Goal: Information Seeking & Learning: Learn about a topic

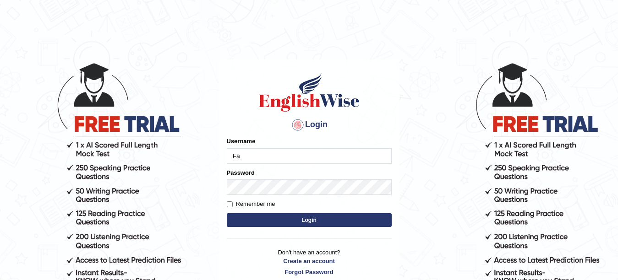
type input "Farzana12"
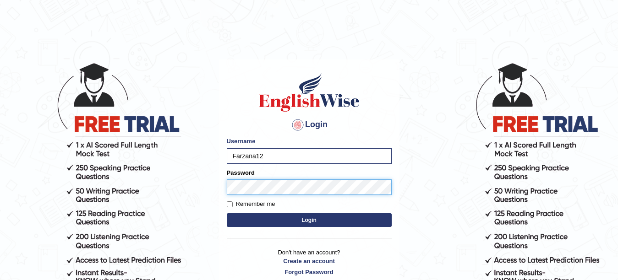
click at [227, 213] on button "Login" at bounding box center [309, 220] width 165 height 14
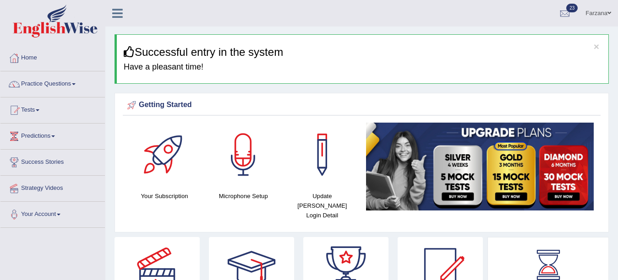
click at [62, 82] on link "Practice Questions" at bounding box center [52, 82] width 104 height 23
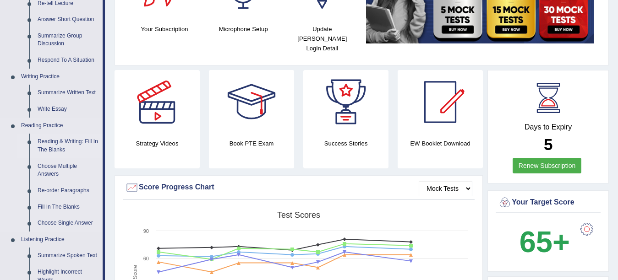
scroll to position [165, 0]
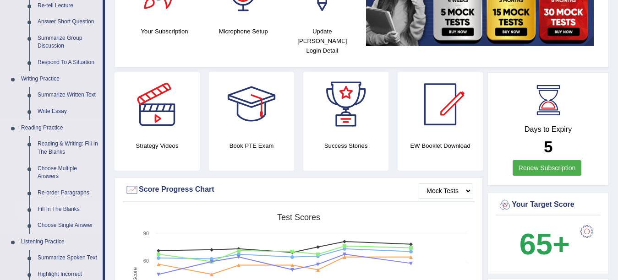
click at [61, 207] on link "Fill In The Blanks" at bounding box center [67, 209] width 69 height 16
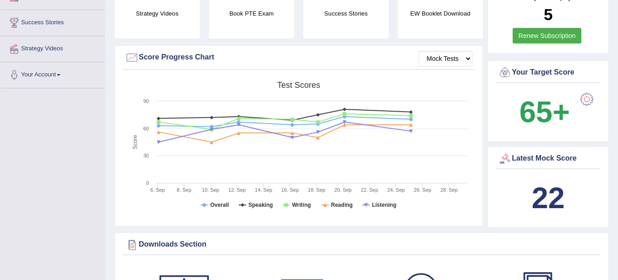
scroll to position [654, 0]
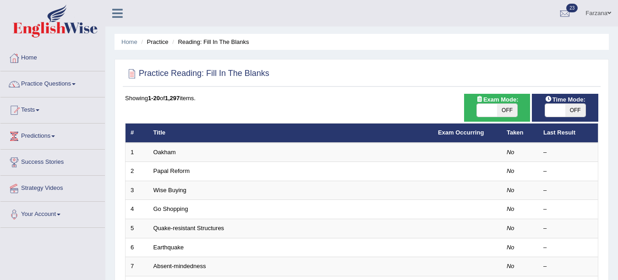
click at [503, 110] on span "OFF" at bounding box center [507, 110] width 20 height 13
checkbox input "true"
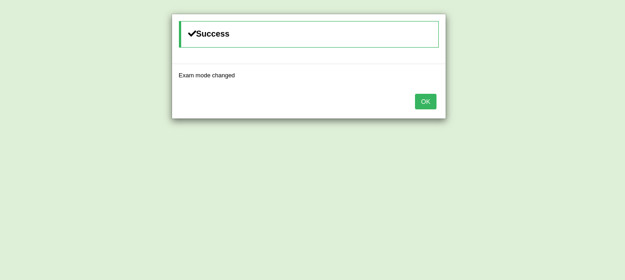
click at [423, 99] on button "OK" at bounding box center [425, 102] width 21 height 16
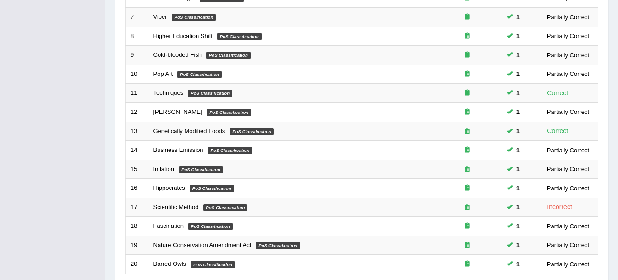
scroll to position [326, 0]
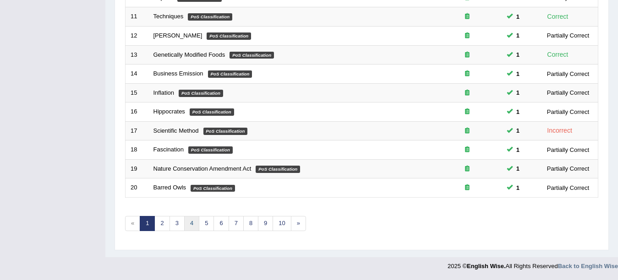
click at [189, 227] on link "4" at bounding box center [191, 223] width 15 height 15
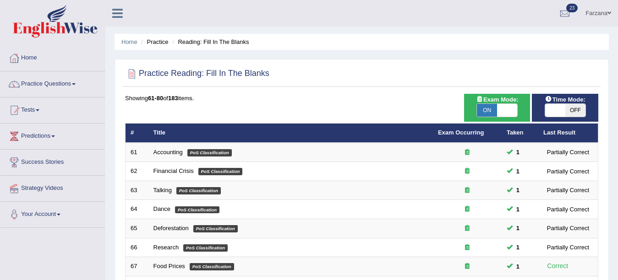
drag, startPoint x: 0, startPoint y: 0, endPoint x: 625, endPoint y: 174, distance: 648.5
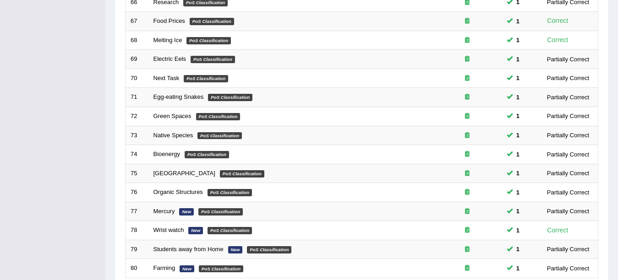
click at [617, 239] on div "Home Practice Reading: Fill In The Blanks Practice Reading: Fill In The Blanks …" at bounding box center [361, 46] width 512 height 583
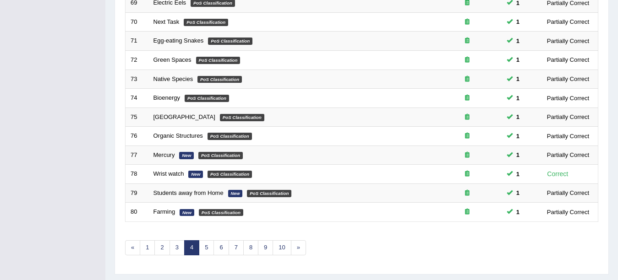
scroll to position [326, 0]
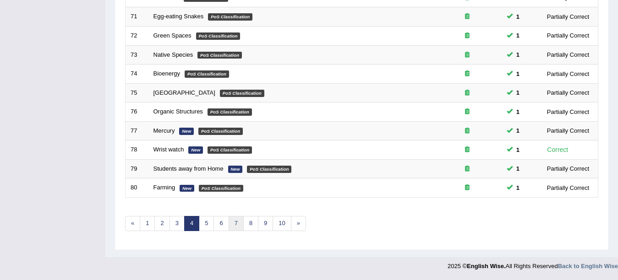
click at [230, 222] on link "7" at bounding box center [235, 223] width 15 height 15
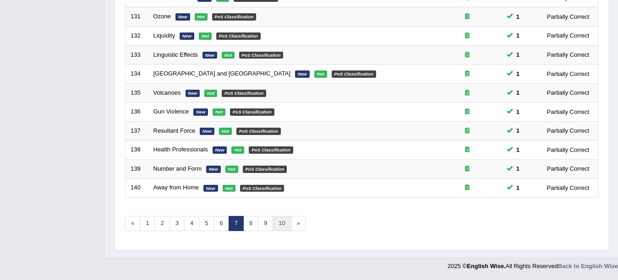
click at [289, 220] on link "10" at bounding box center [281, 223] width 18 height 15
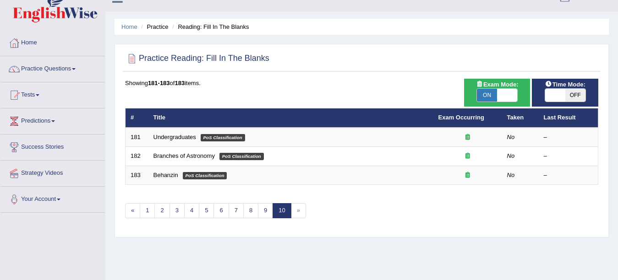
scroll to position [201, 0]
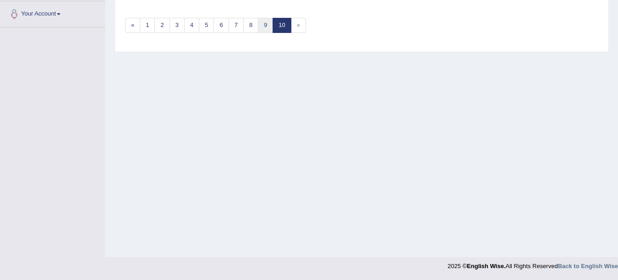
click at [260, 30] on link "9" at bounding box center [265, 25] width 15 height 15
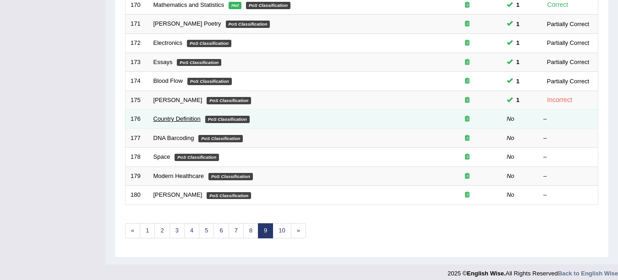
click at [188, 116] on link "Country Definition" at bounding box center [176, 118] width 47 height 7
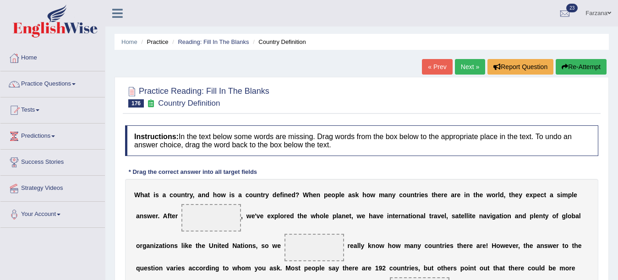
scroll to position [142, 0]
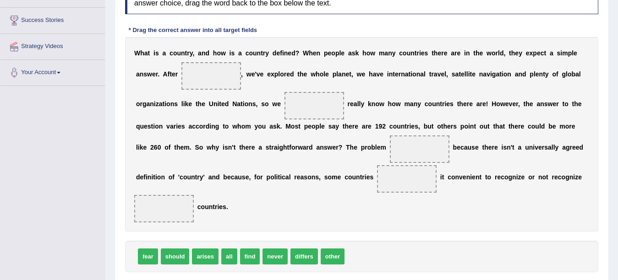
drag, startPoint x: 618, startPoint y: 133, endPoint x: 362, endPoint y: 147, distance: 256.3
click at [438, 158] on span at bounding box center [420, 149] width 60 height 27
click at [145, 269] on div "fear should arises all find never differs other" at bounding box center [361, 257] width 473 height 32
click at [233, 252] on span "all" at bounding box center [229, 257] width 16 height 16
drag, startPoint x: 233, startPoint y: 252, endPoint x: 218, endPoint y: 74, distance: 178.7
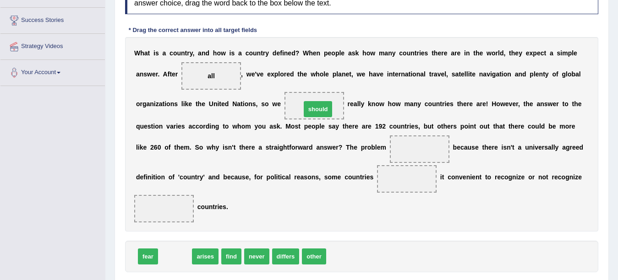
drag, startPoint x: 179, startPoint y: 255, endPoint x: 321, endPoint y: 108, distance: 204.0
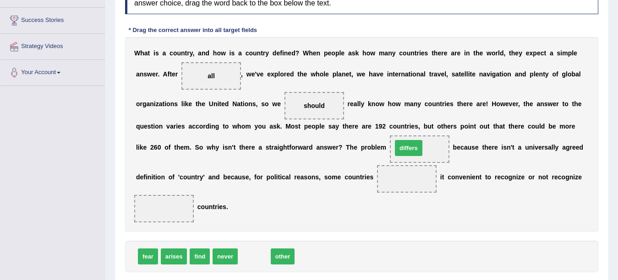
drag, startPoint x: 247, startPoint y: 252, endPoint x: 401, endPoint y: 144, distance: 188.3
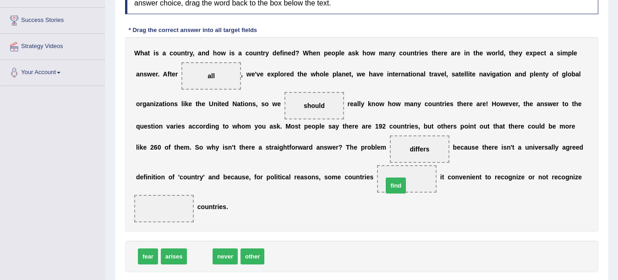
drag, startPoint x: 204, startPoint y: 257, endPoint x: 400, endPoint y: 185, distance: 208.7
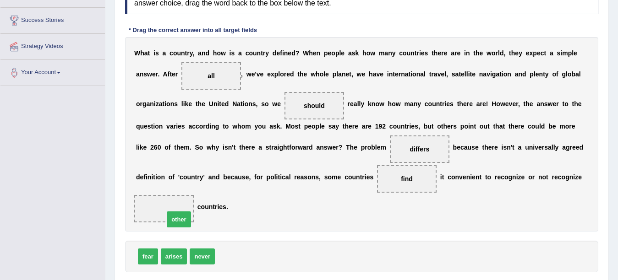
drag, startPoint x: 223, startPoint y: 258, endPoint x: 172, endPoint y: 220, distance: 64.2
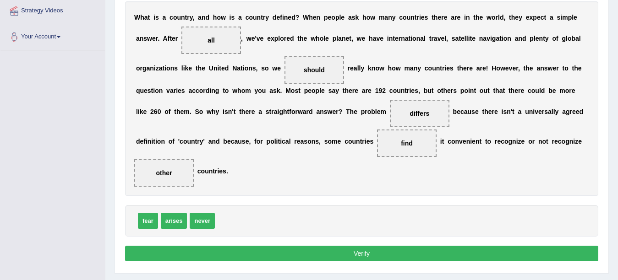
scroll to position [179, 0]
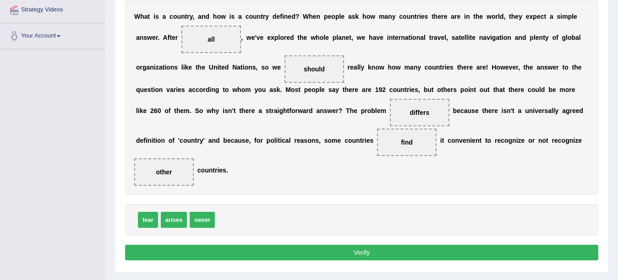
click at [178, 248] on button "Verify" at bounding box center [361, 253] width 473 height 16
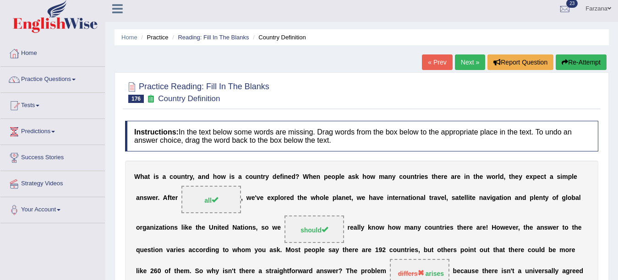
scroll to position [0, 0]
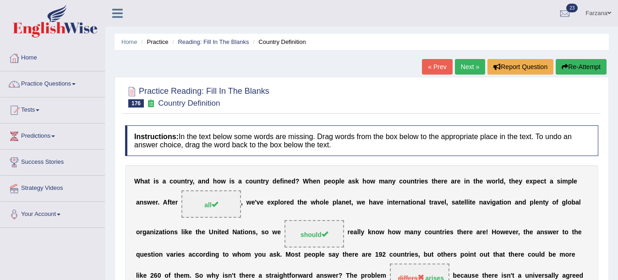
click at [470, 71] on link "Next »" at bounding box center [470, 67] width 30 height 16
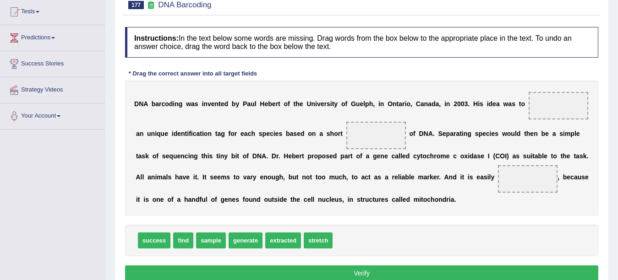
scroll to position [117, 0]
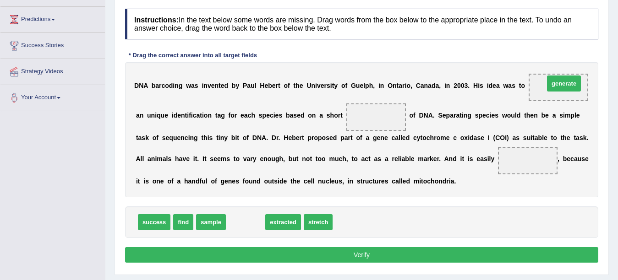
drag, startPoint x: 241, startPoint y: 219, endPoint x: 555, endPoint y: 88, distance: 340.4
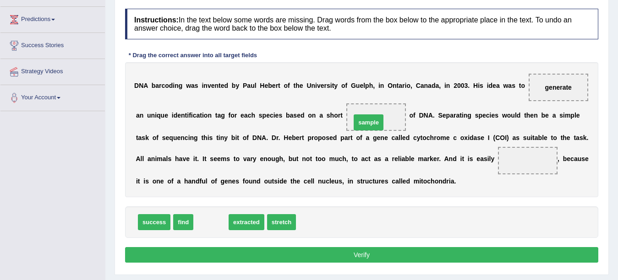
drag, startPoint x: 211, startPoint y: 222, endPoint x: 369, endPoint y: 123, distance: 186.8
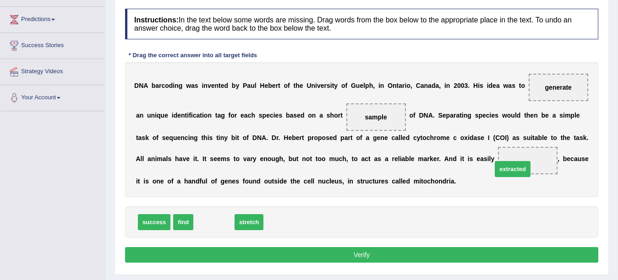
drag, startPoint x: 218, startPoint y: 220, endPoint x: 517, endPoint y: 167, distance: 303.2
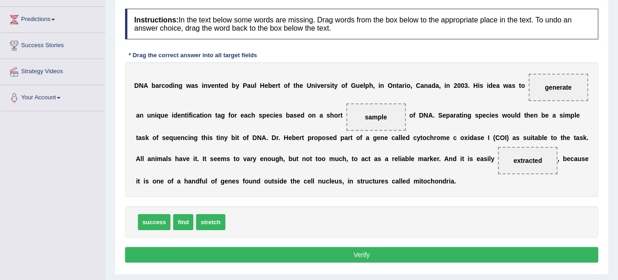
click at [343, 257] on button "Verify" at bounding box center [361, 255] width 473 height 16
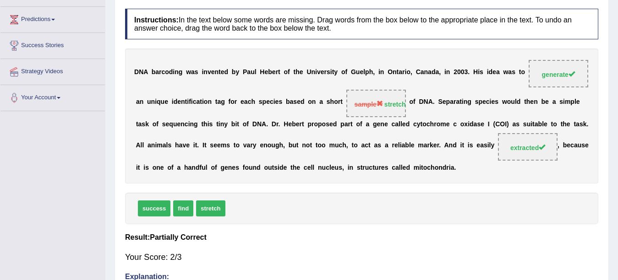
click at [343, 257] on div "Your Score: 2/3" at bounding box center [361, 257] width 473 height 22
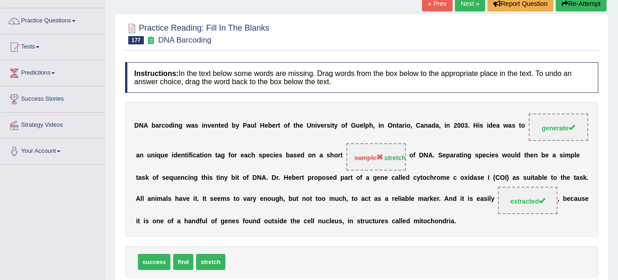
scroll to position [62, 0]
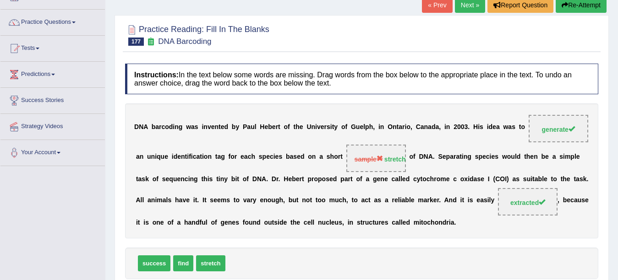
click at [361, 0] on div "Home Practice Reading: Fill In The Blanks DNA Barcoding « Prev Next » Report Qu…" at bounding box center [361, 188] width 512 height 501
click at [475, 11] on link "Next »" at bounding box center [470, 5] width 30 height 16
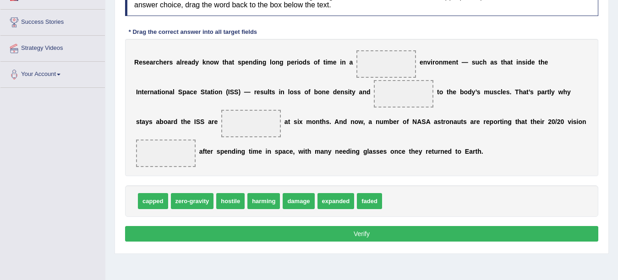
click at [271, 68] on div "R e s e a r c h e r s a l r e a d y k n o w t h a t s p e n d i n g l o n g p e…" at bounding box center [361, 107] width 473 height 137
click at [318, 86] on div "R e s e a r c h e r s a l r e a d y k n o w t h a t s p e n d i n g l o n g p e…" at bounding box center [361, 107] width 473 height 137
drag, startPoint x: 235, startPoint y: 202, endPoint x: 396, endPoint y: 100, distance: 190.2
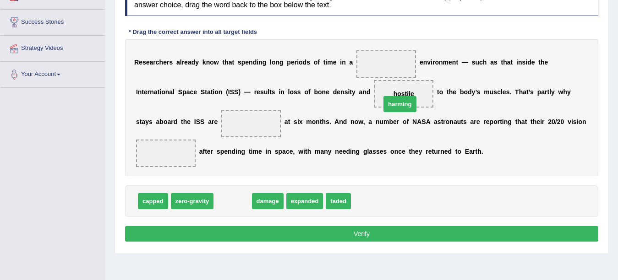
drag, startPoint x: 231, startPoint y: 200, endPoint x: 396, endPoint y: 101, distance: 193.0
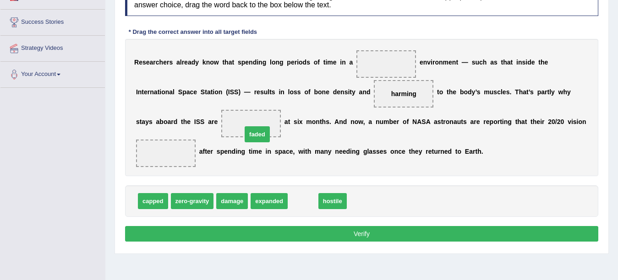
drag, startPoint x: 300, startPoint y: 203, endPoint x: 254, endPoint y: 137, distance: 80.6
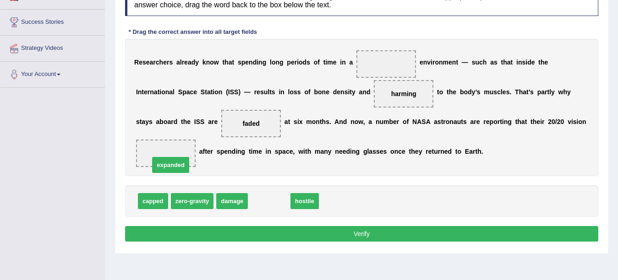
drag, startPoint x: 271, startPoint y: 199, endPoint x: 173, endPoint y: 163, distance: 104.9
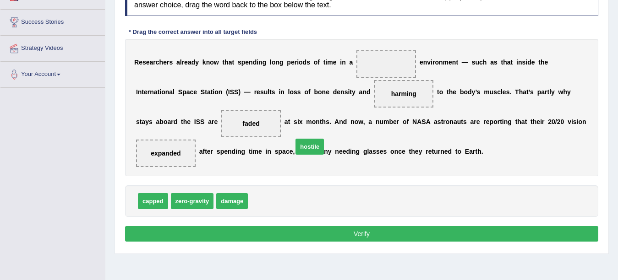
drag, startPoint x: 262, startPoint y: 200, endPoint x: 306, endPoint y: 146, distance: 69.6
click at [306, 146] on span "hostile" at bounding box center [309, 147] width 28 height 16
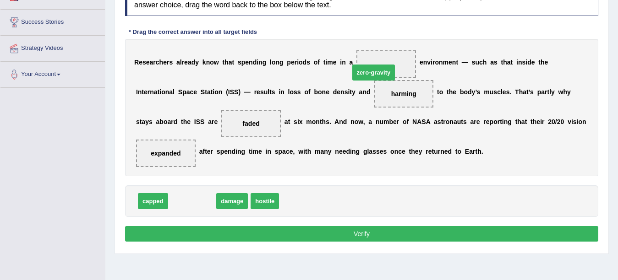
drag, startPoint x: 204, startPoint y: 201, endPoint x: 385, endPoint y: 73, distance: 221.4
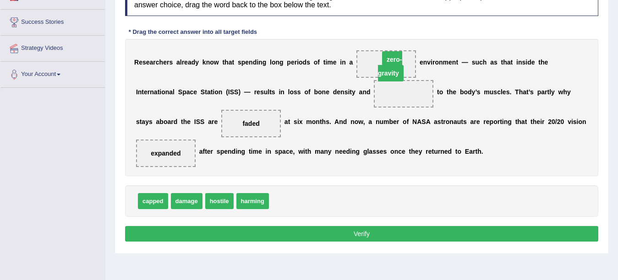
drag, startPoint x: 415, startPoint y: 94, endPoint x: 403, endPoint y: 60, distance: 35.9
drag, startPoint x: 394, startPoint y: 84, endPoint x: 377, endPoint y: 54, distance: 34.4
drag, startPoint x: 248, startPoint y: 123, endPoint x: 401, endPoint y: 94, distance: 155.6
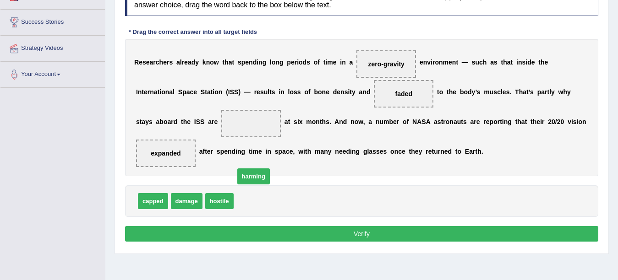
drag, startPoint x: 245, startPoint y: 188, endPoint x: 258, endPoint y: 189, distance: 13.3
drag, startPoint x: 406, startPoint y: 98, endPoint x: 293, endPoint y: 130, distance: 117.1
click at [293, 130] on div "R e s e a r c h e r s a l r e a d y k n o w t h a t s p e n d i n g l o n g p e…" at bounding box center [361, 107] width 473 height 137
drag, startPoint x: 171, startPoint y: 149, endPoint x: 205, endPoint y: 139, distance: 35.3
click at [222, 128] on div "R e s e a r c h e r s a l r e a d y k n o w t h a t s p e n d i n g l o n g p e…" at bounding box center [361, 107] width 473 height 137
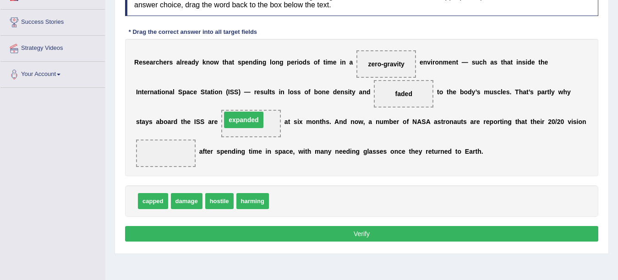
drag, startPoint x: 168, startPoint y: 153, endPoint x: 246, endPoint y: 119, distance: 84.7
drag, startPoint x: 244, startPoint y: 128, endPoint x: 178, endPoint y: 150, distance: 69.5
click at [178, 150] on div "R e s e a r c h e r s a l r e a d y k n o w t h a t s p e n d i n g l o n g p e…" at bounding box center [361, 107] width 473 height 137
drag, startPoint x: 246, startPoint y: 124, endPoint x: 164, endPoint y: 152, distance: 86.9
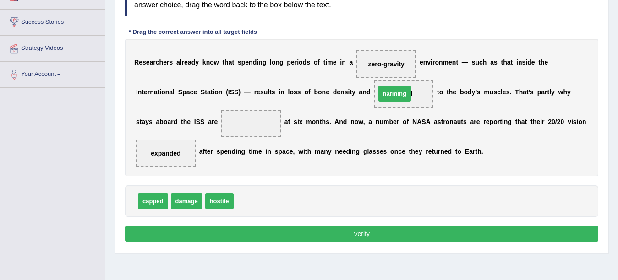
drag, startPoint x: 243, startPoint y: 201, endPoint x: 385, endPoint y: 93, distance: 177.8
drag, startPoint x: 246, startPoint y: 199, endPoint x: 259, endPoint y: 125, distance: 74.8
click at [230, 228] on button "Verify" at bounding box center [361, 234] width 473 height 16
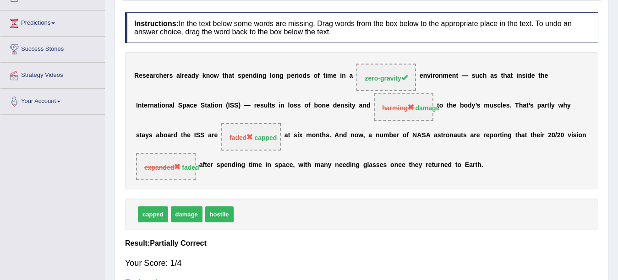
scroll to position [103, 0]
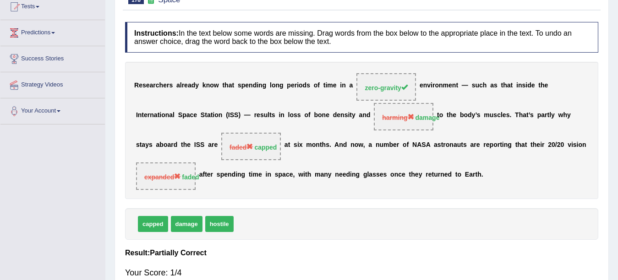
click at [388, 163] on div "R e s e a r c h e r s a l r e a d y k n o w t h a t s p e n d i n g l o n g p e…" at bounding box center [361, 130] width 473 height 137
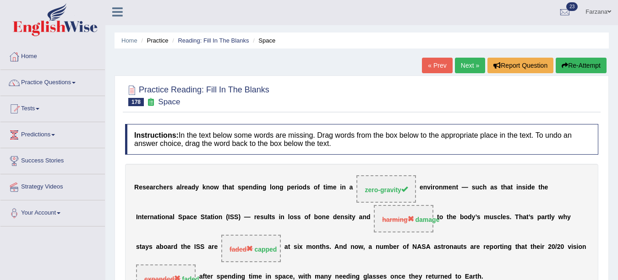
scroll to position [0, 0]
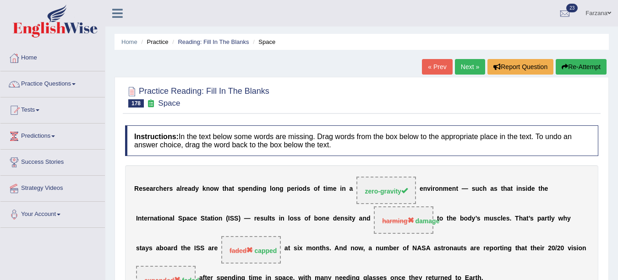
click at [467, 58] on div "Home Practice Reading: Fill In The Blanks Space « Prev Next » Report Question R…" at bounding box center [361, 238] width 512 height 477
click at [464, 72] on link "Next »" at bounding box center [470, 67] width 30 height 16
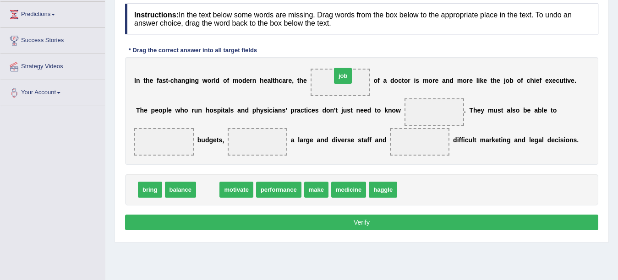
drag, startPoint x: 213, startPoint y: 189, endPoint x: 351, endPoint y: 78, distance: 176.8
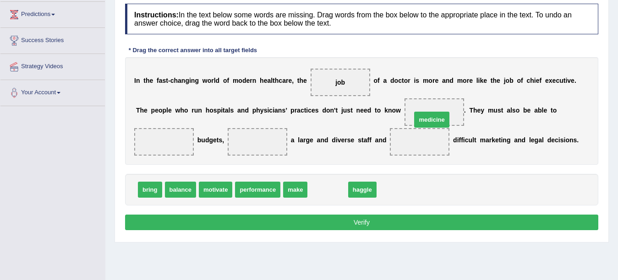
drag, startPoint x: 330, startPoint y: 188, endPoint x: 434, endPoint y: 118, distance: 125.3
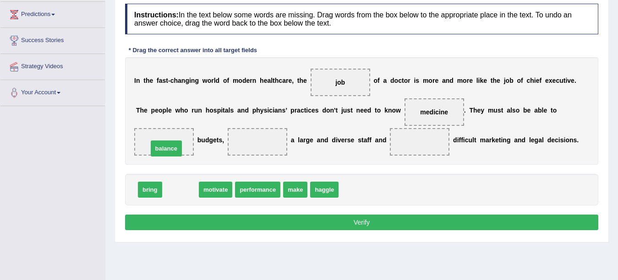
drag, startPoint x: 179, startPoint y: 189, endPoint x: 164, endPoint y: 148, distance: 43.6
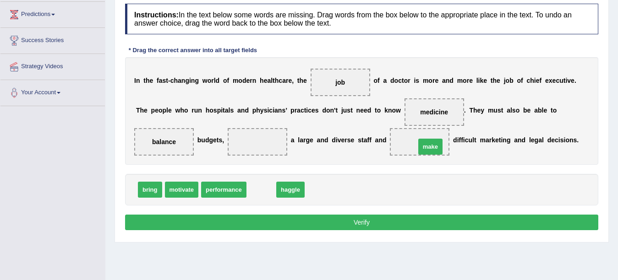
drag, startPoint x: 260, startPoint y: 187, endPoint x: 428, endPoint y: 144, distance: 173.9
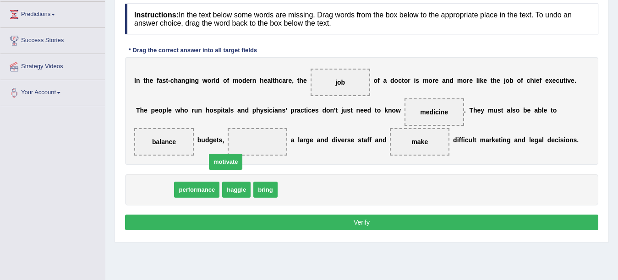
drag, startPoint x: 147, startPoint y: 186, endPoint x: 243, endPoint y: 149, distance: 102.8
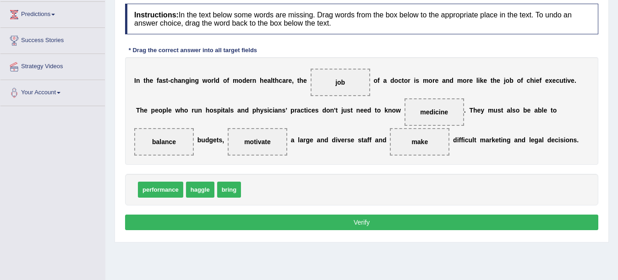
click at [186, 223] on button "Verify" at bounding box center [361, 223] width 473 height 16
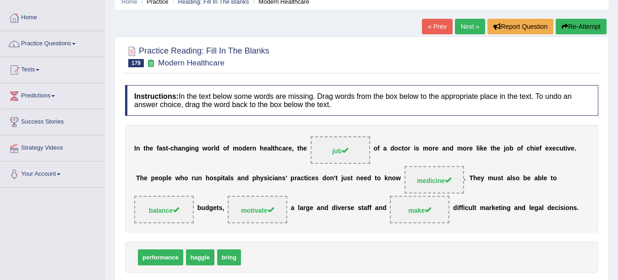
scroll to position [55, 0]
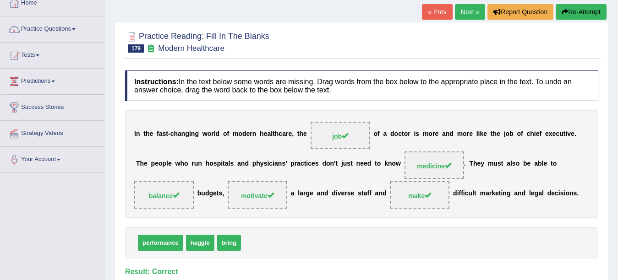
click at [465, 19] on link "Next »" at bounding box center [470, 12] width 30 height 16
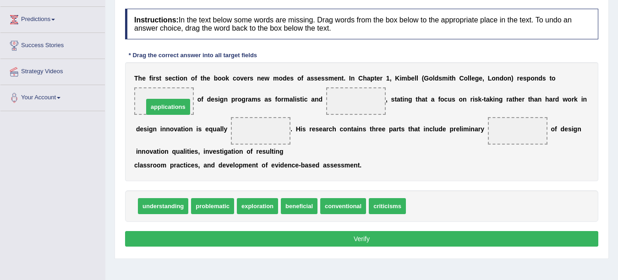
drag, startPoint x: 434, startPoint y: 206, endPoint x: 171, endPoint y: 106, distance: 280.5
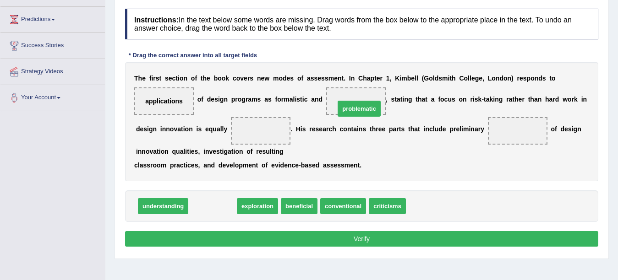
drag, startPoint x: 207, startPoint y: 208, endPoint x: 353, endPoint y: 110, distance: 175.5
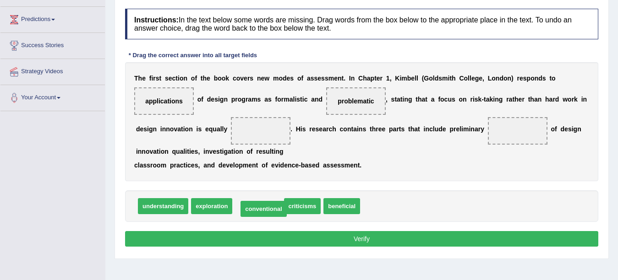
drag, startPoint x: 257, startPoint y: 207, endPoint x: 263, endPoint y: 210, distance: 6.1
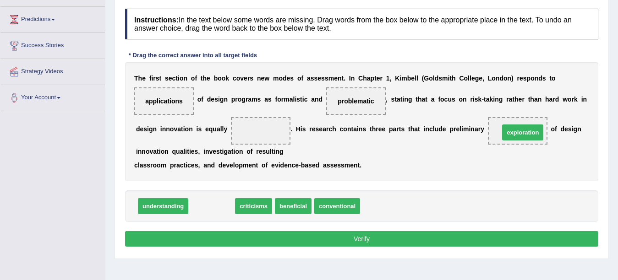
drag, startPoint x: 206, startPoint y: 204, endPoint x: 517, endPoint y: 130, distance: 319.5
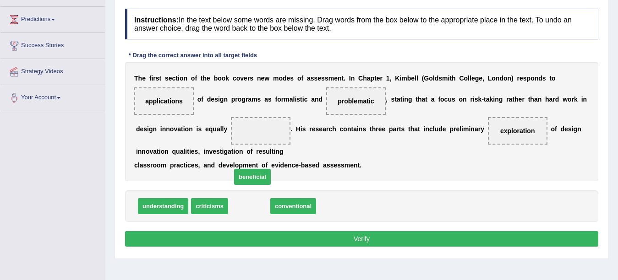
drag, startPoint x: 253, startPoint y: 205, endPoint x: 248, endPoint y: 214, distance: 10.1
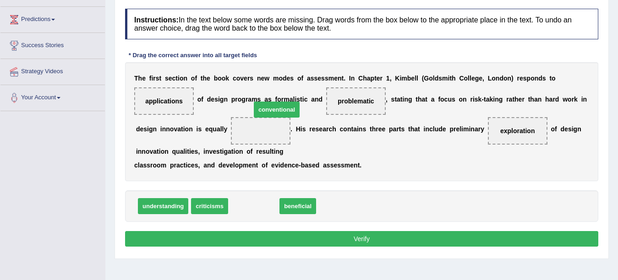
drag, startPoint x: 269, startPoint y: 206, endPoint x: 289, endPoint y: 109, distance: 98.8
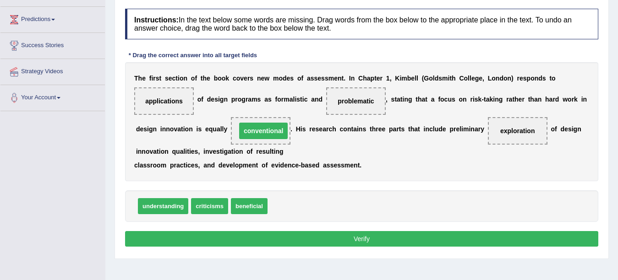
click at [289, 109] on div "T h e f i r s t s e c t i o n o f t h e b o o k c o v e r s n e w m o d e s o f…" at bounding box center [361, 121] width 473 height 119
click at [277, 124] on span "conventional" at bounding box center [263, 131] width 49 height 16
click at [232, 242] on button "Verify" at bounding box center [361, 239] width 473 height 16
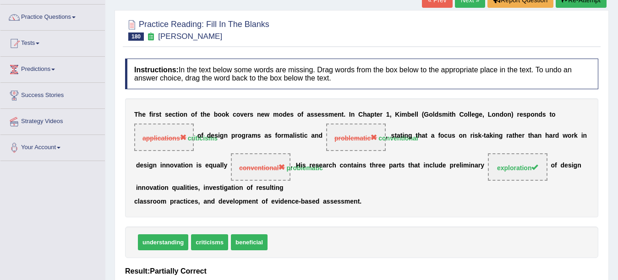
scroll to position [69, 0]
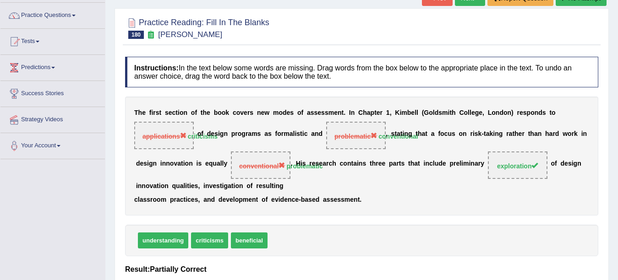
drag, startPoint x: 603, startPoint y: 101, endPoint x: 602, endPoint y: 115, distance: 14.7
click at [602, 115] on div "Practice Reading: Fill In The Blanks 180 Kimbell Instructions: In the text belo…" at bounding box center [361, 195] width 494 height 375
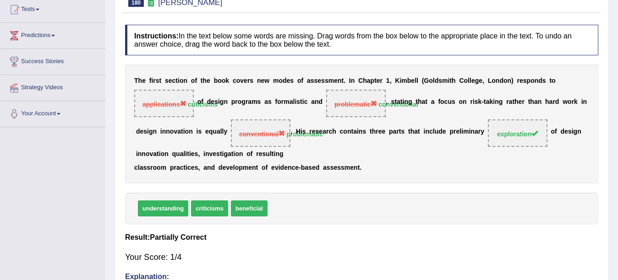
click at [591, 235] on h4 "Result:" at bounding box center [361, 237] width 473 height 8
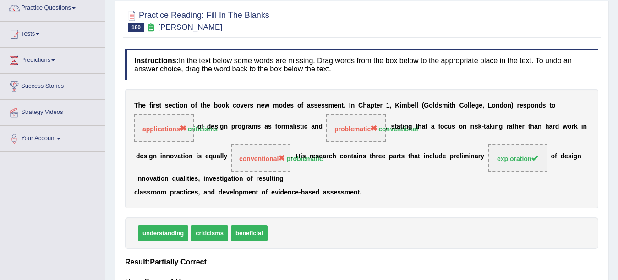
scroll to position [0, 0]
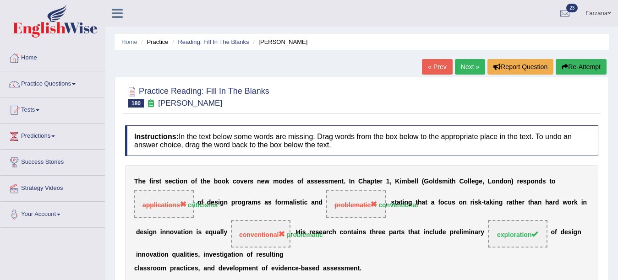
click at [472, 68] on link "Next »" at bounding box center [470, 67] width 30 height 16
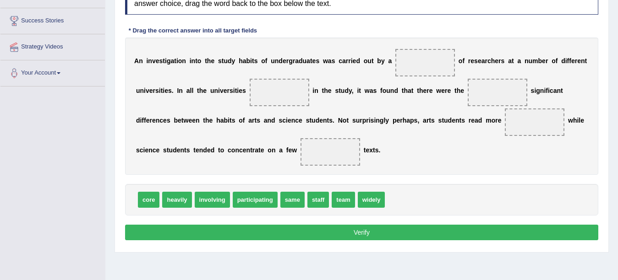
scroll to position [144, 0]
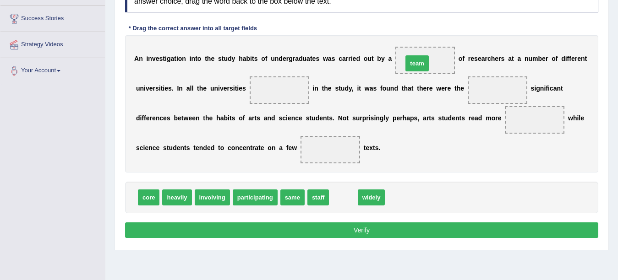
drag, startPoint x: 350, startPoint y: 192, endPoint x: 421, endPoint y: 66, distance: 144.5
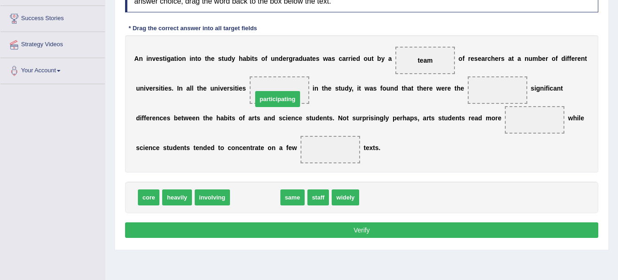
drag, startPoint x: 264, startPoint y: 201, endPoint x: 286, endPoint y: 98, distance: 105.7
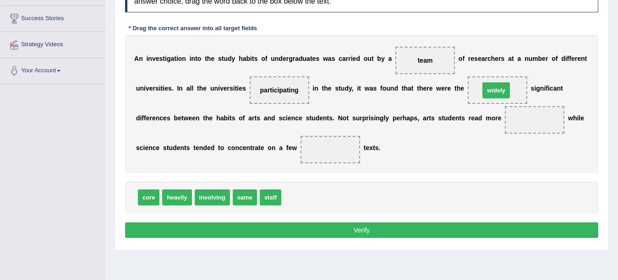
drag, startPoint x: 294, startPoint y: 197, endPoint x: 490, endPoint y: 92, distance: 222.7
click at [249, 196] on span "same" at bounding box center [245, 198] width 24 height 16
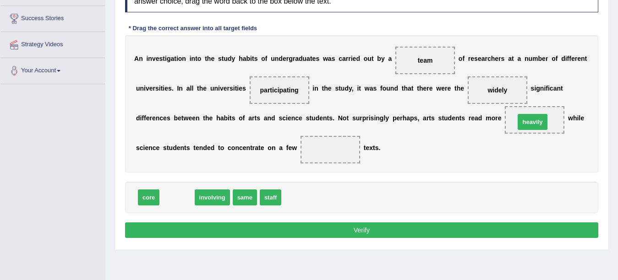
drag, startPoint x: 177, startPoint y: 200, endPoint x: 532, endPoint y: 125, distance: 363.2
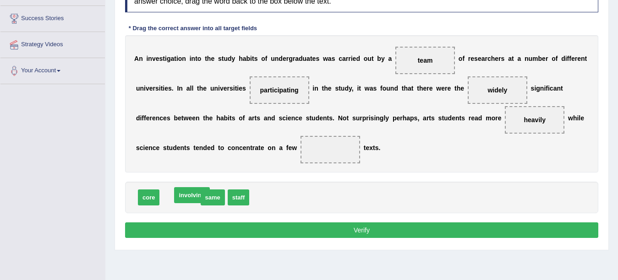
drag, startPoint x: 200, startPoint y: 191, endPoint x: 190, endPoint y: 195, distance: 10.7
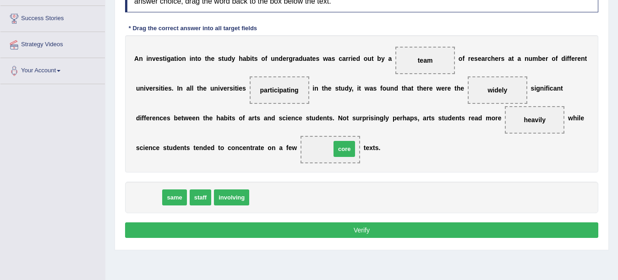
drag, startPoint x: 150, startPoint y: 200, endPoint x: 346, endPoint y: 151, distance: 201.4
click at [278, 228] on button "Verify" at bounding box center [361, 230] width 473 height 16
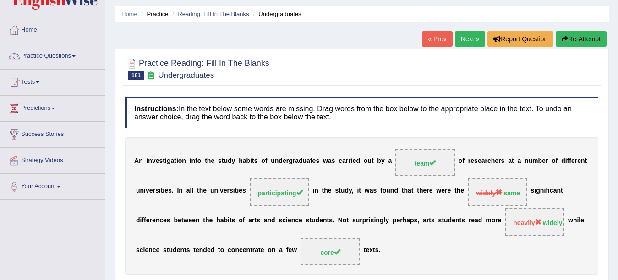
scroll to position [0, 0]
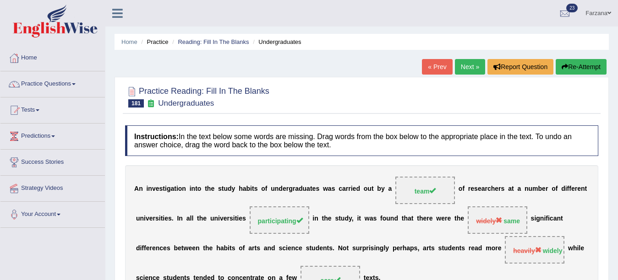
click at [461, 66] on link "Next »" at bounding box center [470, 67] width 30 height 16
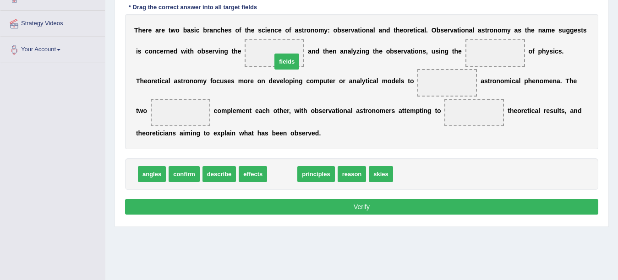
drag, startPoint x: 277, startPoint y: 173, endPoint x: 271, endPoint y: 49, distance: 123.7
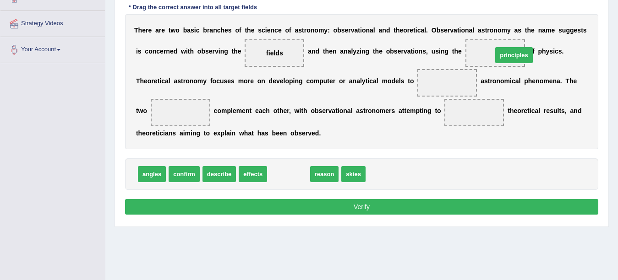
drag, startPoint x: 285, startPoint y: 178, endPoint x: 510, endPoint y: 59, distance: 254.8
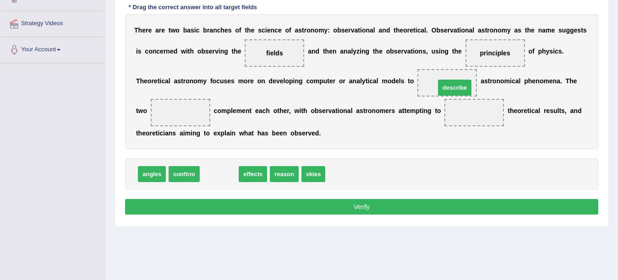
drag, startPoint x: 215, startPoint y: 174, endPoint x: 446, endPoint y: 87, distance: 247.0
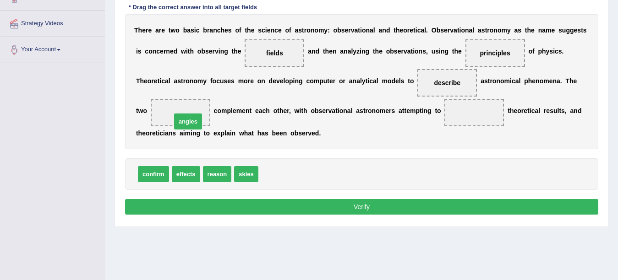
drag, startPoint x: 277, startPoint y: 174, endPoint x: 191, endPoint y: 121, distance: 101.3
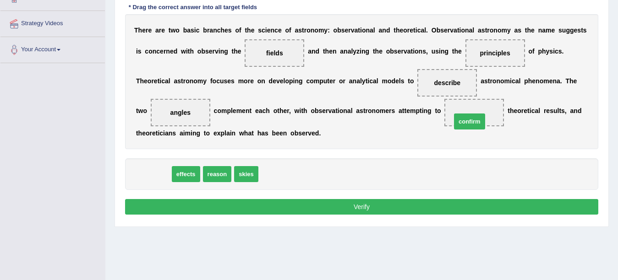
drag, startPoint x: 155, startPoint y: 175, endPoint x: 470, endPoint y: 122, distance: 319.3
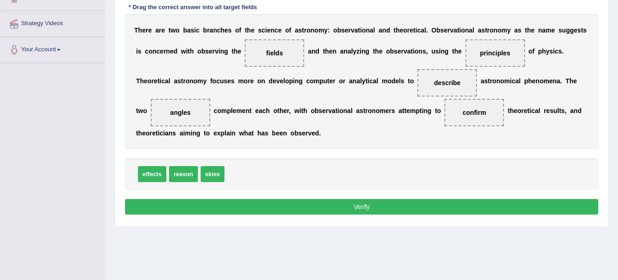
click at [335, 206] on button "Verify" at bounding box center [361, 207] width 473 height 16
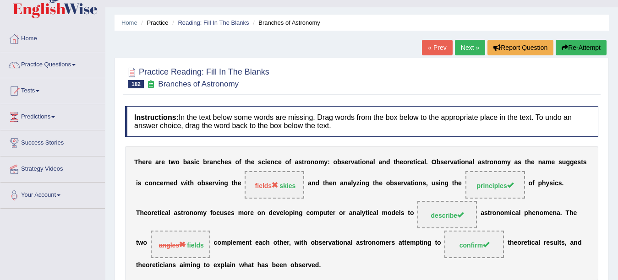
scroll to position [18, 0]
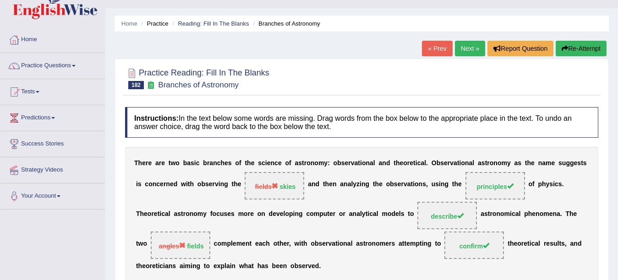
click at [477, 48] on link "Next »" at bounding box center [470, 49] width 30 height 16
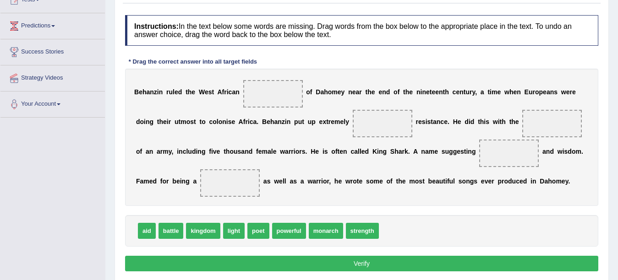
scroll to position [112, 0]
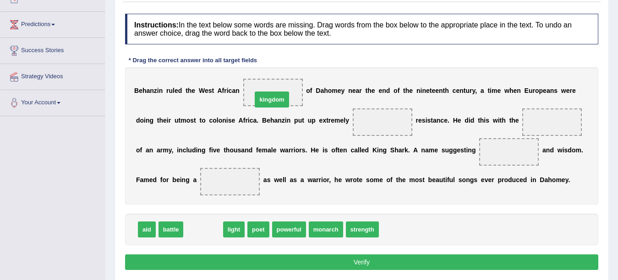
drag, startPoint x: 206, startPoint y: 230, endPoint x: 274, endPoint y: 100, distance: 147.0
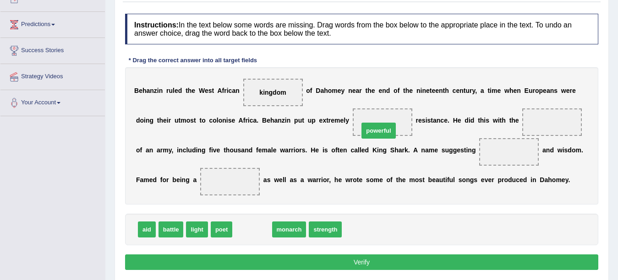
drag, startPoint x: 257, startPoint y: 233, endPoint x: 384, endPoint y: 129, distance: 164.2
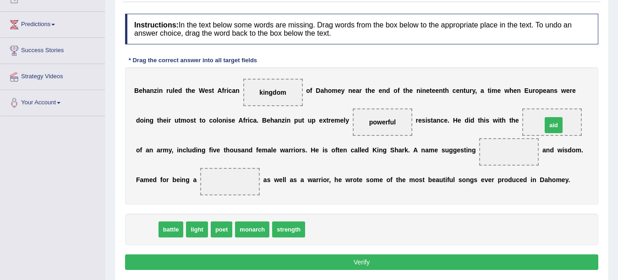
drag, startPoint x: 148, startPoint y: 232, endPoint x: 554, endPoint y: 127, distance: 419.7
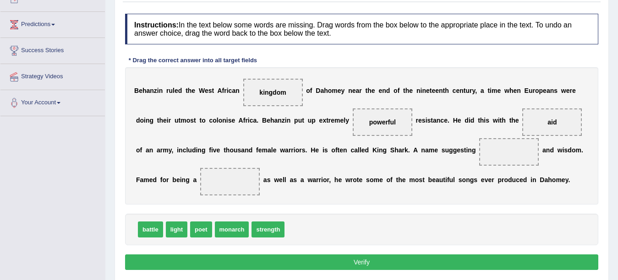
click at [350, 190] on div "B e h a n z i n r u l e d t h e W e s t A f r i c a n kingdom o f D a h o m e y…" at bounding box center [361, 135] width 473 height 137
drag, startPoint x: 235, startPoint y: 231, endPoint x: 504, endPoint y: 159, distance: 277.6
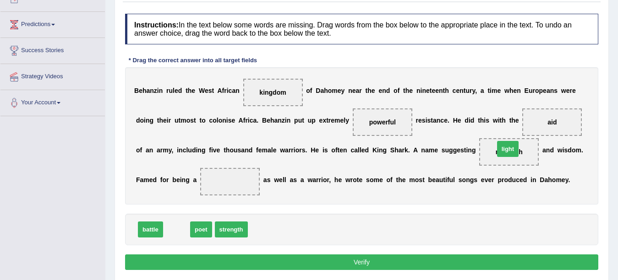
drag, startPoint x: 175, startPoint y: 228, endPoint x: 504, endPoint y: 152, distance: 337.8
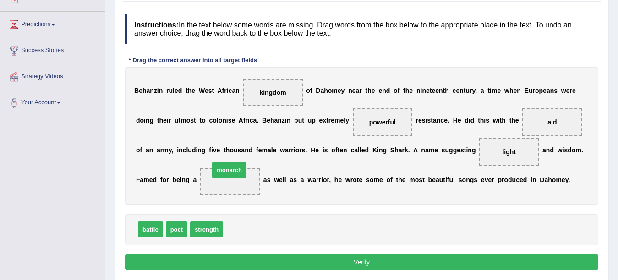
drag, startPoint x: 238, startPoint y: 227, endPoint x: 223, endPoint y: 166, distance: 62.5
click at [202, 255] on button "Verify" at bounding box center [361, 263] width 473 height 16
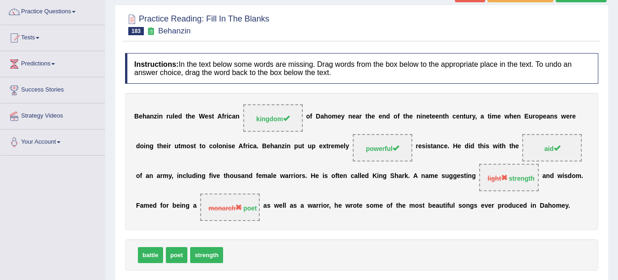
scroll to position [0, 0]
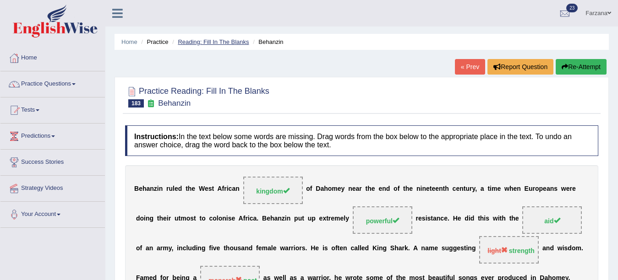
click at [216, 45] on link "Reading: Fill In The Blanks" at bounding box center [213, 41] width 71 height 7
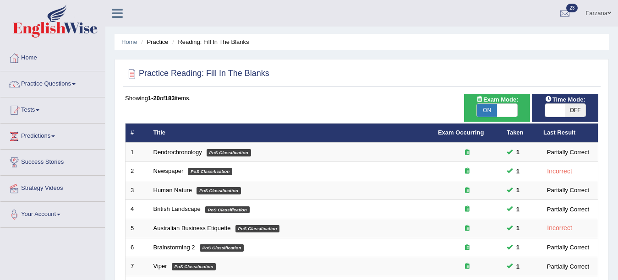
click at [565, 111] on span "OFF" at bounding box center [575, 110] width 20 height 13
checkbox input "true"
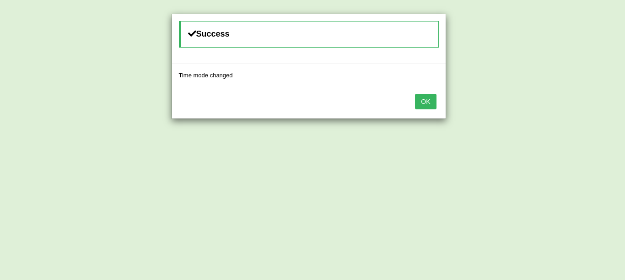
click at [420, 104] on button "OK" at bounding box center [425, 102] width 21 height 16
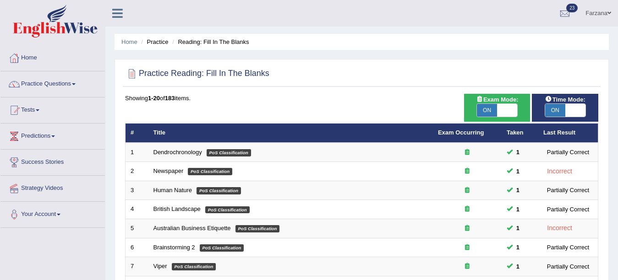
click at [489, 109] on span "ON" at bounding box center [487, 110] width 20 height 13
checkbox input "false"
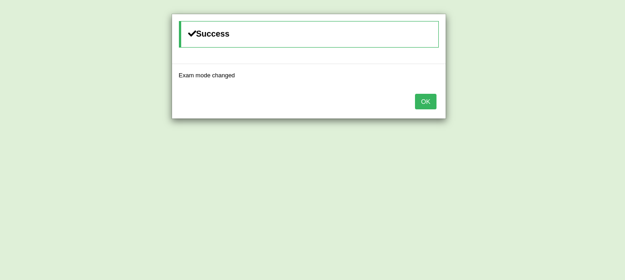
click at [435, 108] on button "OK" at bounding box center [425, 102] width 21 height 16
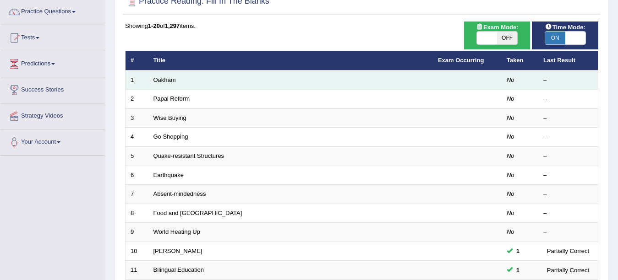
scroll to position [73, 0]
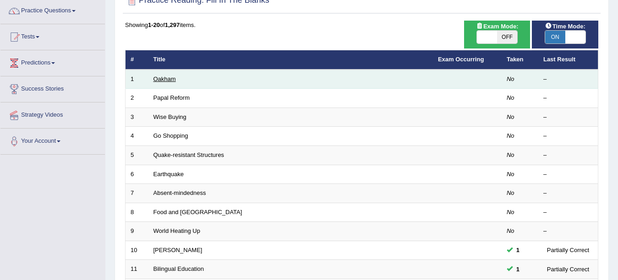
click at [156, 76] on link "Oakham" at bounding box center [164, 79] width 22 height 7
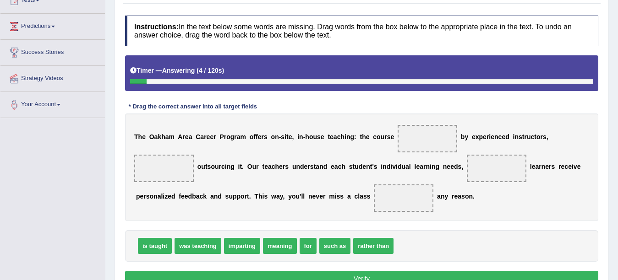
scroll to position [128, 0]
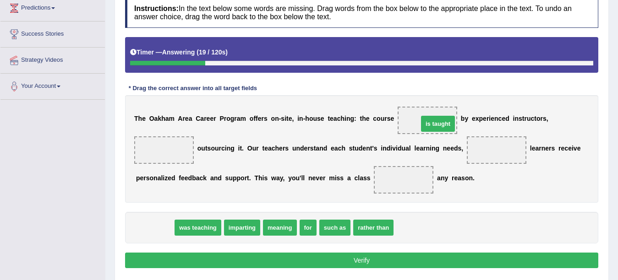
drag, startPoint x: 159, startPoint y: 227, endPoint x: 442, endPoint y: 123, distance: 301.4
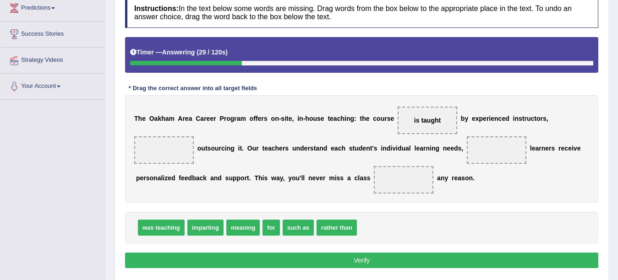
click at [270, 228] on span "for" at bounding box center [270, 228] width 17 height 16
drag, startPoint x: 270, startPoint y: 227, endPoint x: 165, endPoint y: 154, distance: 127.7
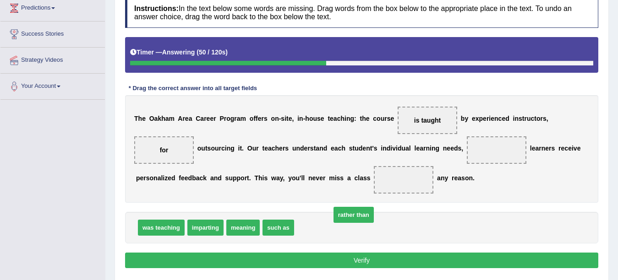
drag, startPoint x: 316, startPoint y: 225, endPoint x: 352, endPoint y: 212, distance: 37.8
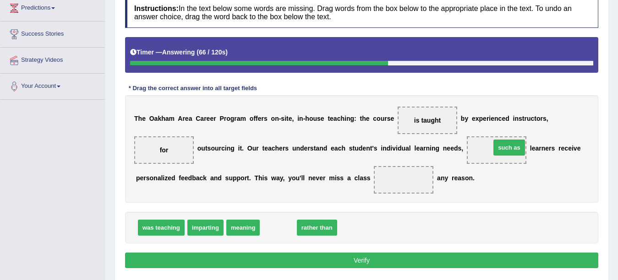
drag, startPoint x: 274, startPoint y: 229, endPoint x: 505, endPoint y: 149, distance: 244.2
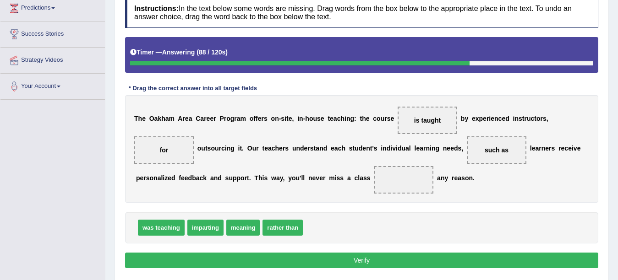
drag, startPoint x: 153, startPoint y: 155, endPoint x: 319, endPoint y: 187, distance: 168.8
click at [319, 187] on div "T h e O [PERSON_NAME] C a r e e r P r o g r a m o f f e r s o n - s i t e , i n…" at bounding box center [361, 149] width 473 height 108
drag, startPoint x: 165, startPoint y: 147, endPoint x: 421, endPoint y: 180, distance: 257.6
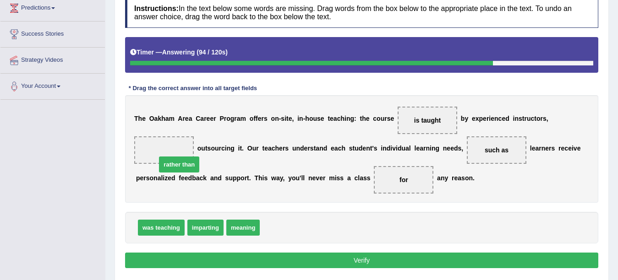
drag, startPoint x: 285, startPoint y: 224, endPoint x: 183, endPoint y: 161, distance: 120.2
click at [237, 260] on button "Verify" at bounding box center [361, 261] width 473 height 16
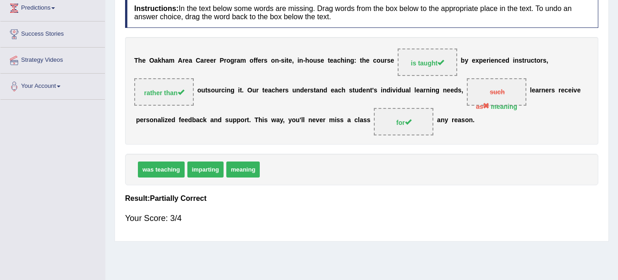
click at [237, 257] on div "Home Practice Reading: Fill In The Blanks Oakham Next » Report Question Re-Atte…" at bounding box center [361, 101] width 512 height 458
